Goal: Information Seeking & Learning: Learn about a topic

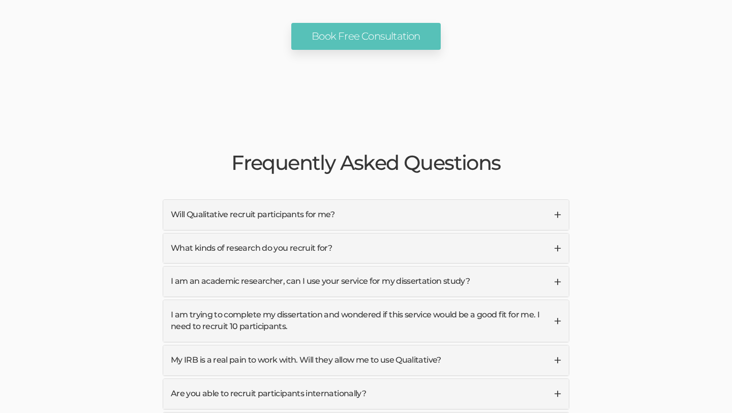
scroll to position [2319, 0]
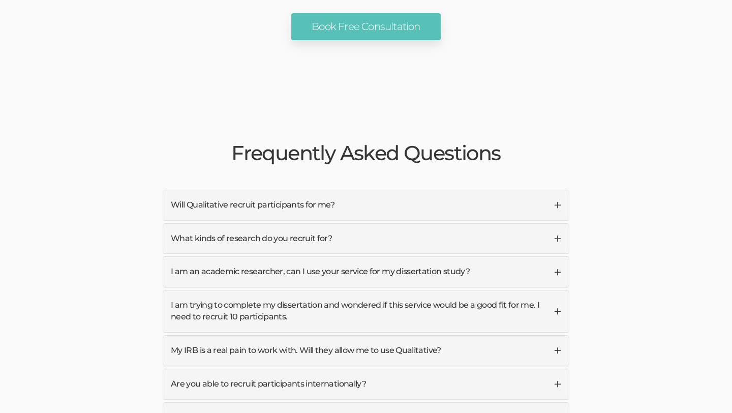
click at [483, 190] on link "Will Qualitative recruit participants for me?" at bounding box center [365, 205] width 405 height 30
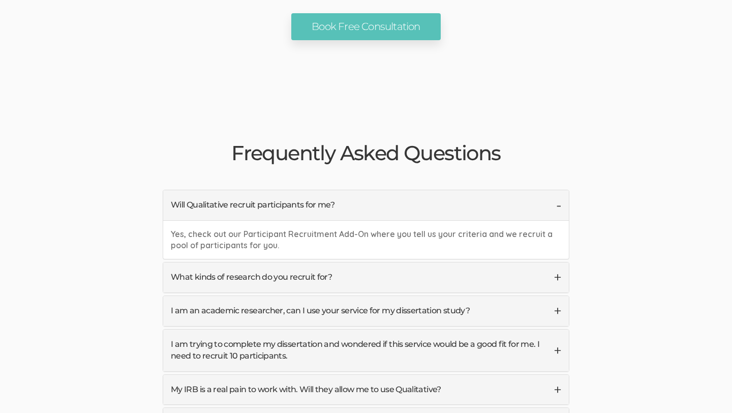
click at [499, 262] on link "What kinds of research do you recruit for?" at bounding box center [365, 277] width 405 height 30
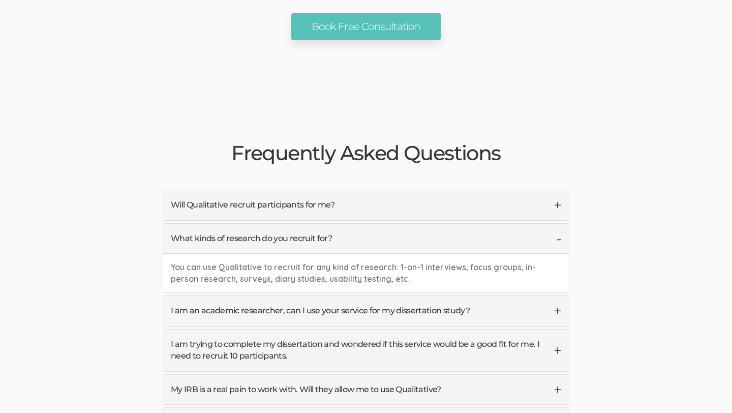
click at [324, 190] on link "Will Qualitative recruit participants for me?" at bounding box center [365, 205] width 405 height 30
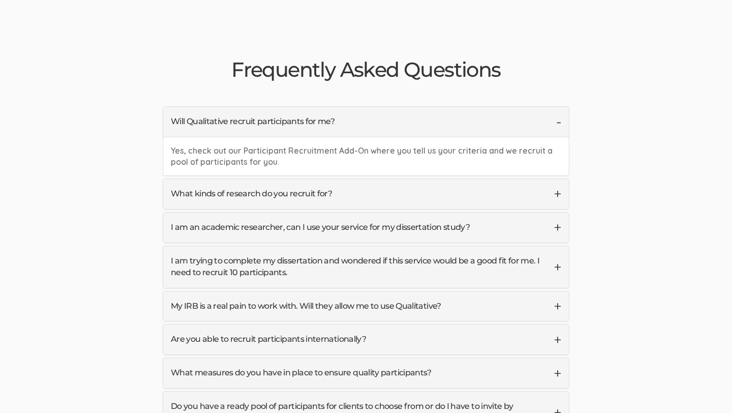
scroll to position [2410, 0]
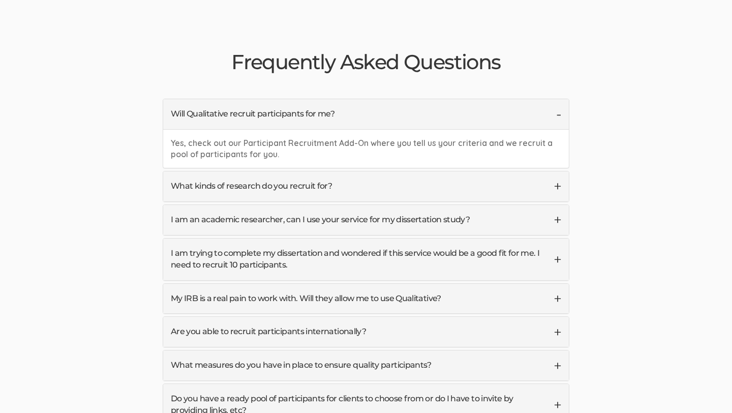
click at [320, 171] on link "What kinds of research do you recruit for?" at bounding box center [365, 186] width 405 height 30
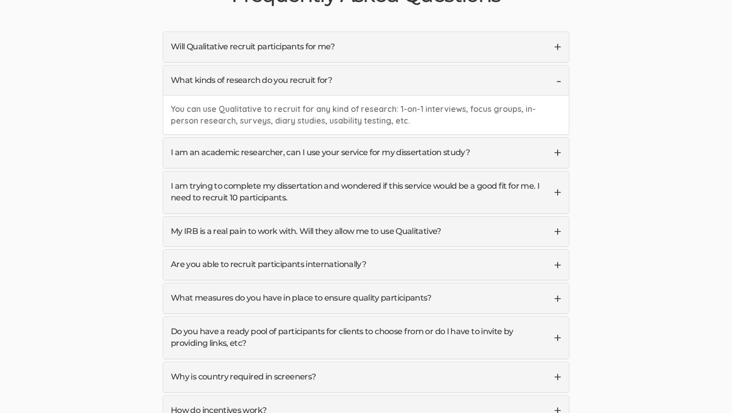
scroll to position [2480, 0]
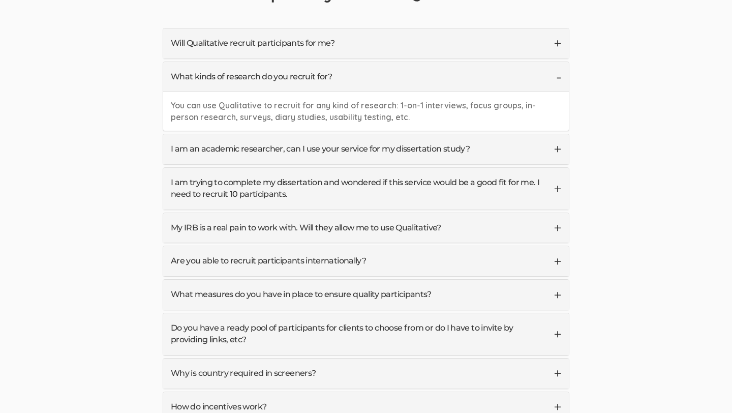
click at [318, 134] on link "I am an academic researcher, can I use your service for my dissertation study?" at bounding box center [365, 149] width 405 height 30
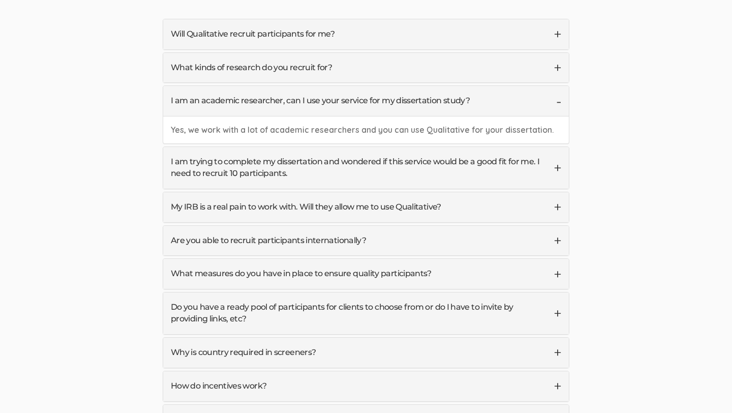
scroll to position [2490, 0]
click at [331, 146] on link "I am trying to complete my dissertation and wondered if this service would be a…" at bounding box center [365, 167] width 405 height 42
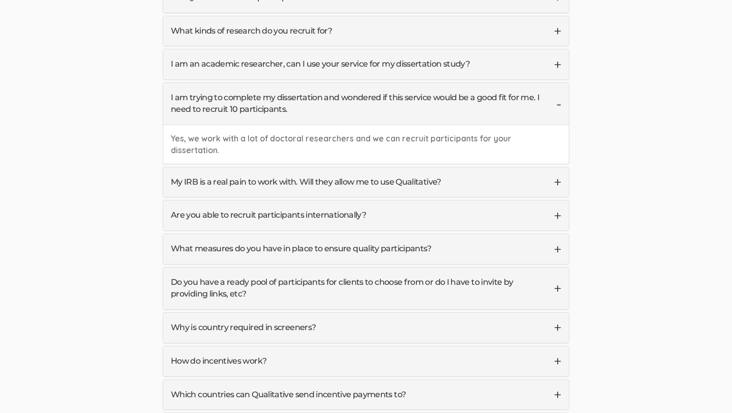
scroll to position [2528, 0]
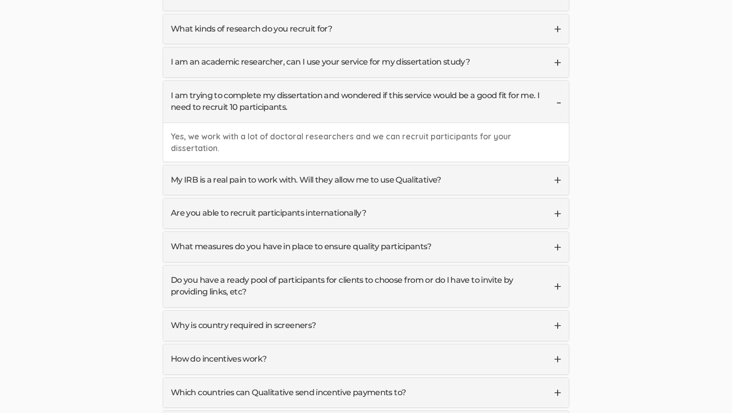
click at [331, 165] on link "My IRB is a real pain to work with. Will they allow me to use Qualitative?" at bounding box center [365, 180] width 405 height 30
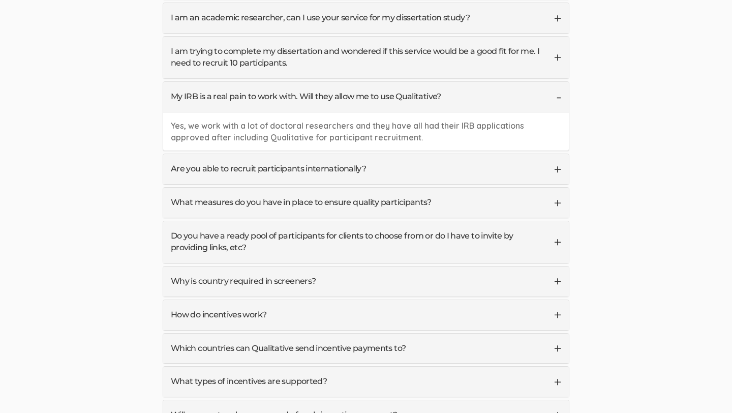
scroll to position [2582, 0]
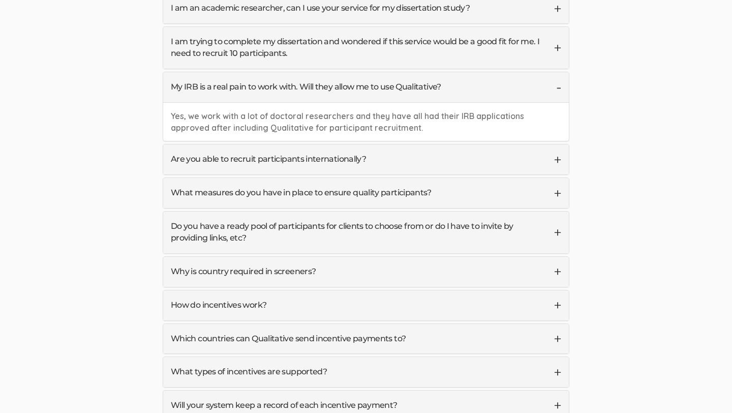
click at [331, 144] on link "Are you able to recruit participants internationally?" at bounding box center [365, 159] width 405 height 30
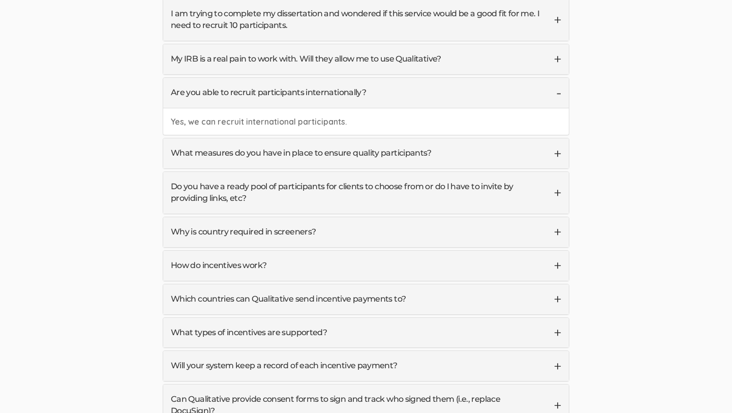
scroll to position [2611, 0]
click at [329, 137] on link "What measures do you have in place to ensure quality participants?" at bounding box center [365, 152] width 405 height 30
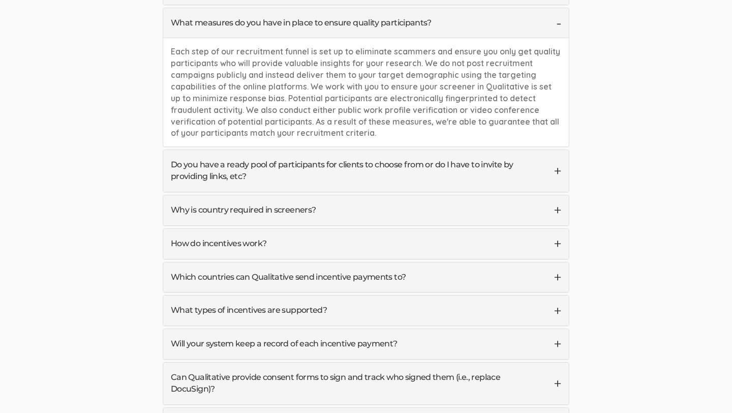
scroll to position [2719, 0]
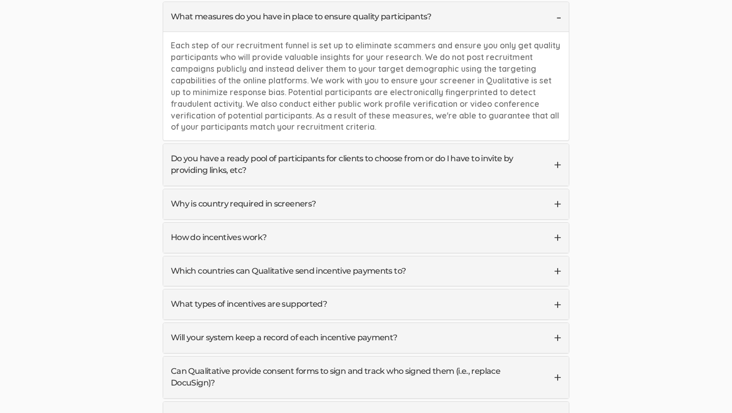
click at [346, 223] on link "How do incentives work?" at bounding box center [365, 238] width 405 height 30
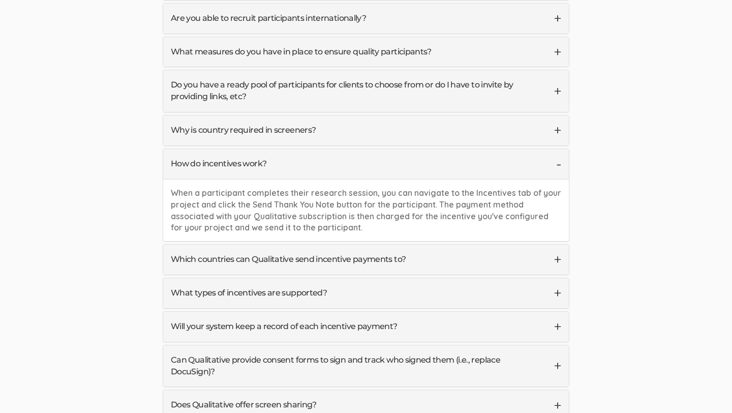
scroll to position [2683, 0]
click at [378, 116] on link "Why is country required in screeners?" at bounding box center [365, 131] width 405 height 30
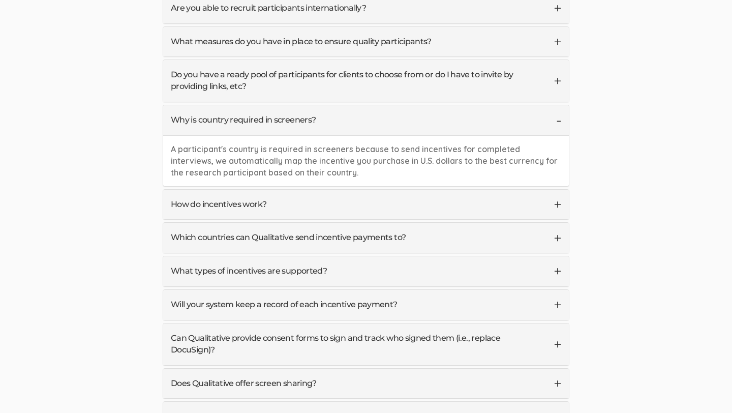
scroll to position [2695, 0]
click at [358, 256] on link "What types of incentives are supported?" at bounding box center [365, 271] width 405 height 30
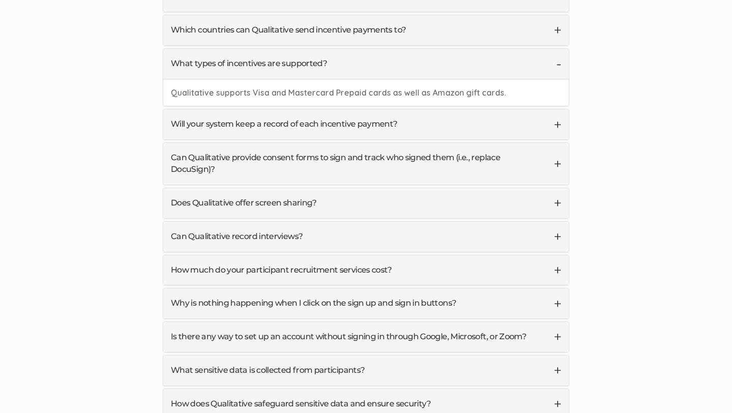
scroll to position [2863, 0]
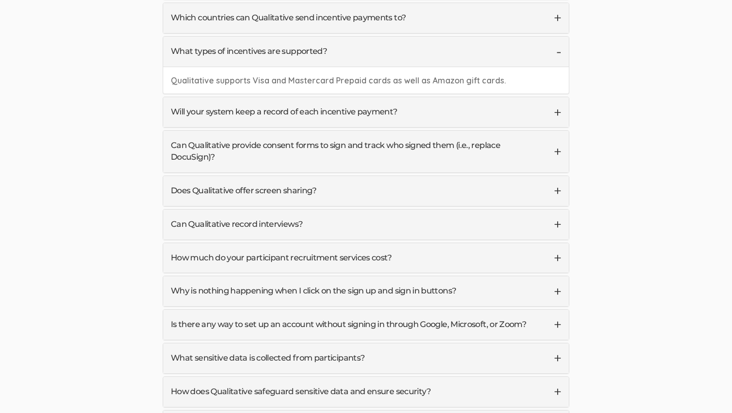
click at [357, 209] on link "Can Qualitative record interviews?" at bounding box center [365, 224] width 405 height 30
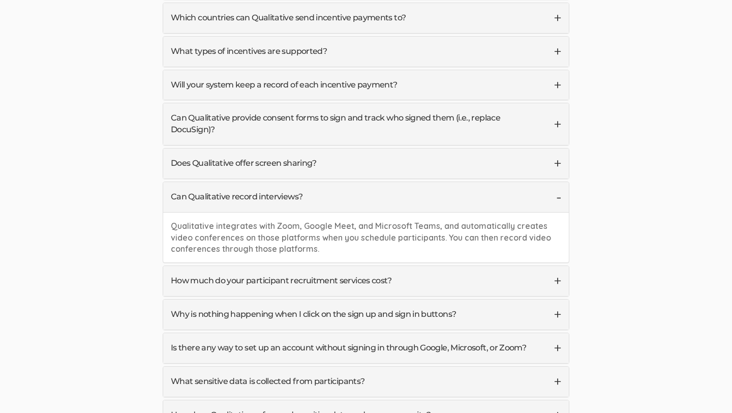
click at [380, 148] on link "Does Qualitative offer screen sharing?" at bounding box center [365, 163] width 405 height 30
